Goal: Transaction & Acquisition: Purchase product/service

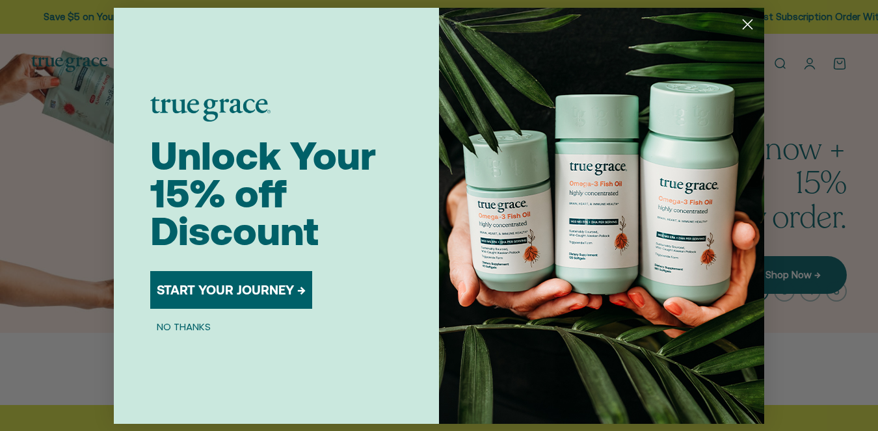
click at [744, 27] on icon "Close dialog" at bounding box center [747, 24] width 9 height 9
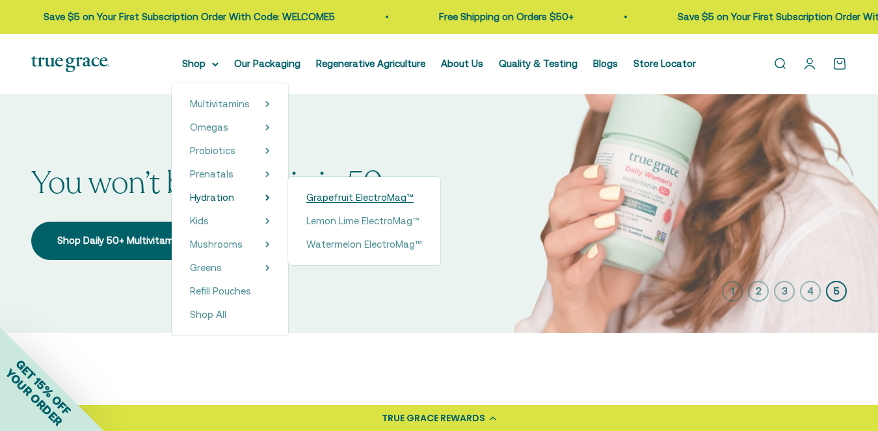
click at [334, 202] on span "Grapefruit ElectroMag™" at bounding box center [359, 197] width 107 height 11
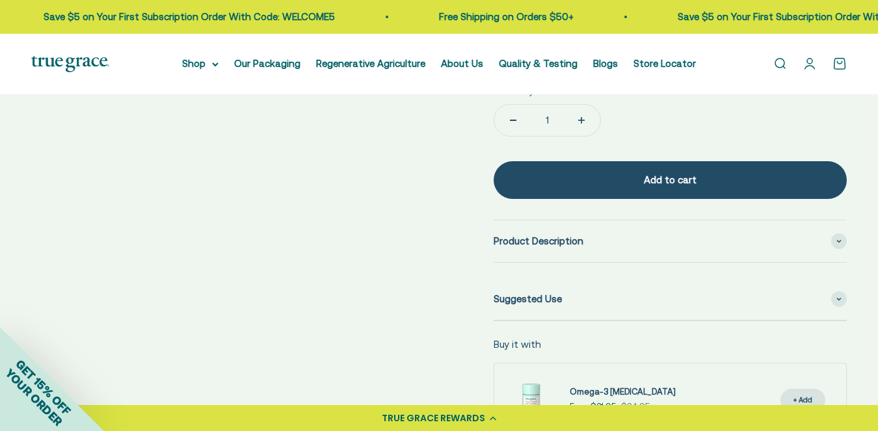
scroll to position [620, 0]
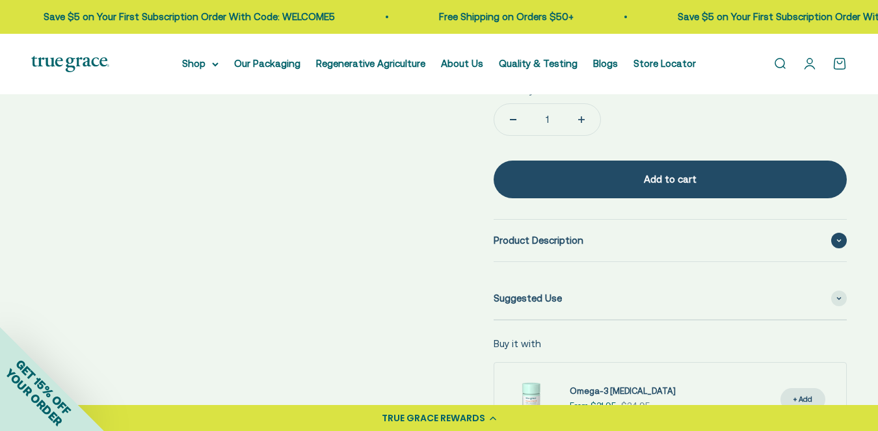
click at [529, 242] on span "Product Description" at bounding box center [538, 241] width 90 height 16
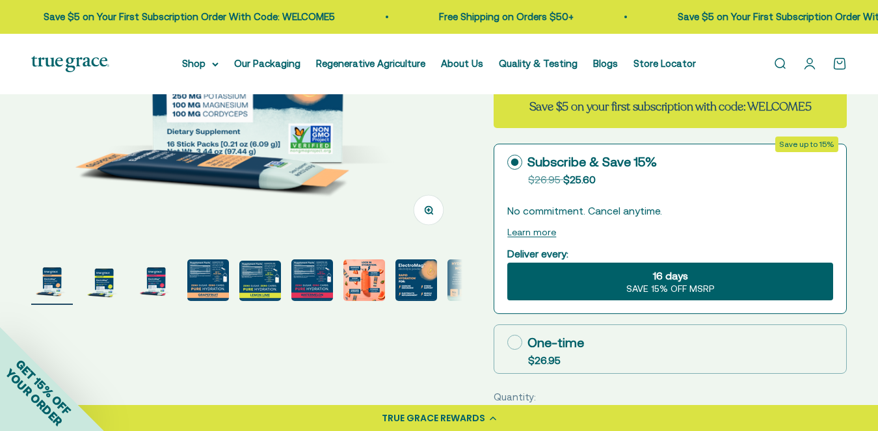
scroll to position [293, 0]
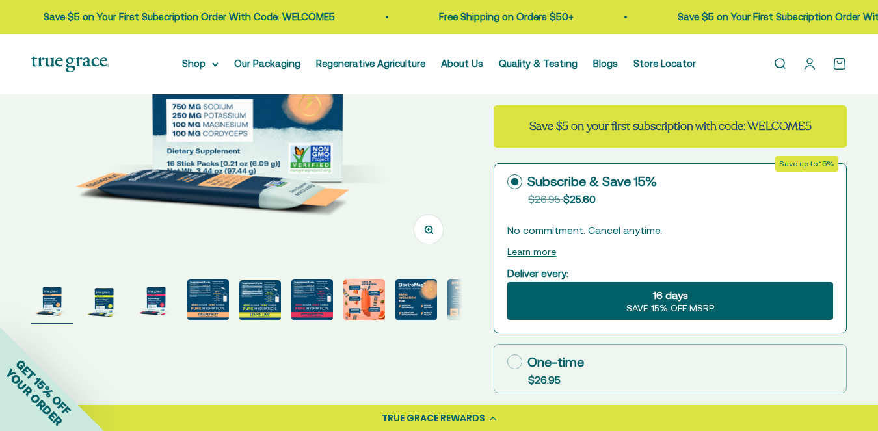
click at [216, 294] on img "Go to item 4" at bounding box center [208, 300] width 42 height 42
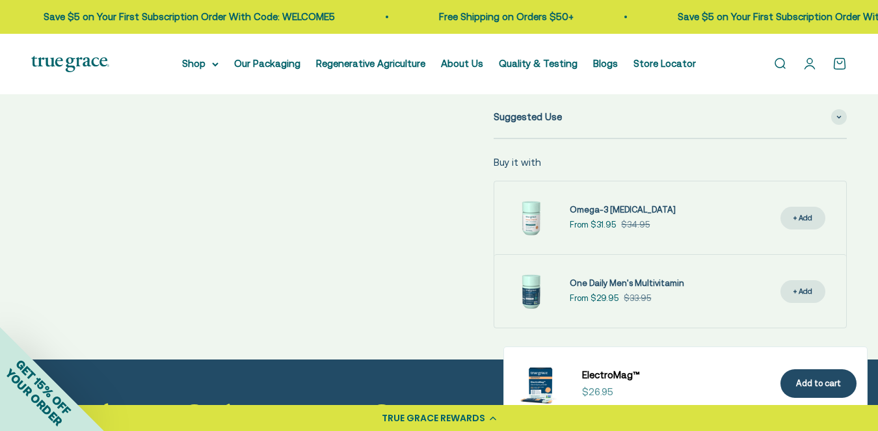
scroll to position [1006, 0]
